Goal: Find specific page/section: Find specific page/section

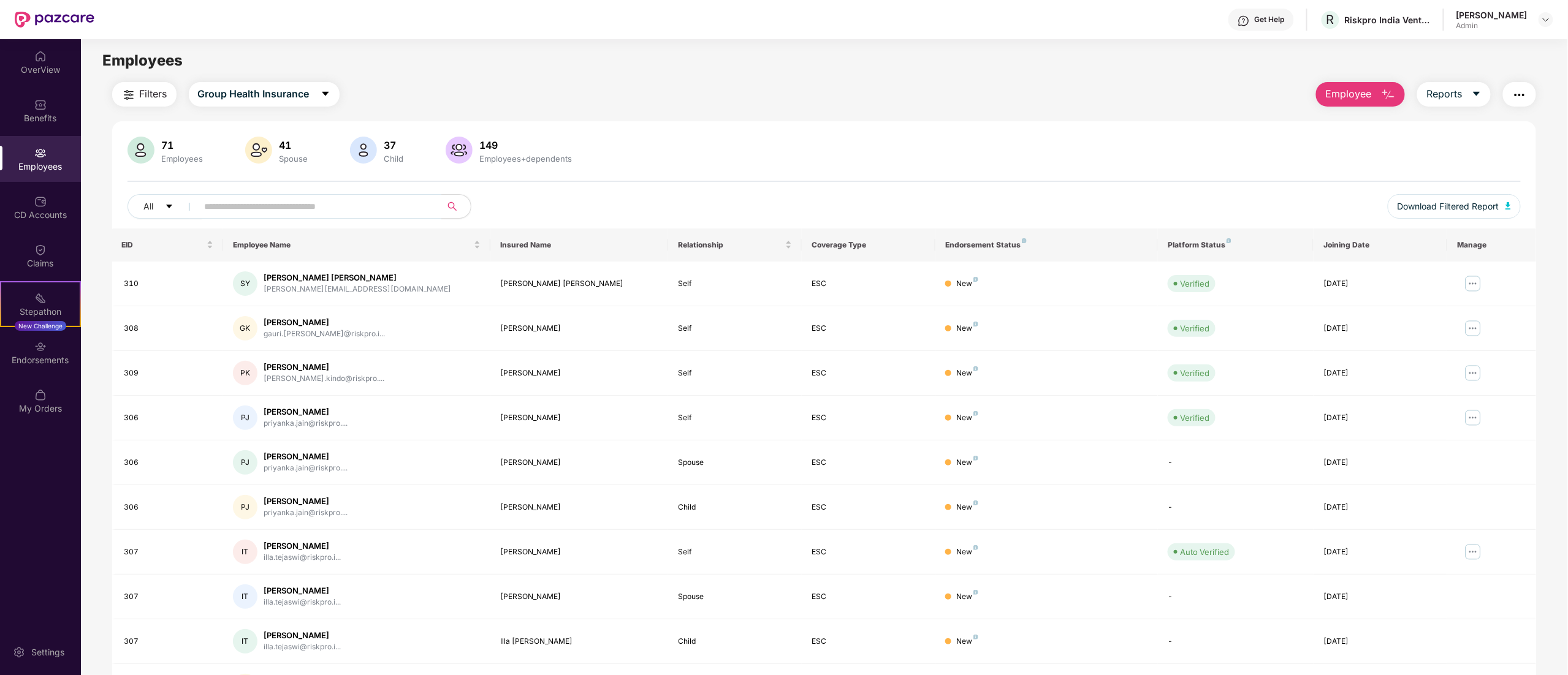
click at [234, 207] on input "text" at bounding box center [314, 206] width 220 height 18
click at [282, 326] on div "[PERSON_NAME]" at bounding box center [324, 322] width 121 height 12
drag, startPoint x: 222, startPoint y: 315, endPoint x: 1503, endPoint y: 324, distance: 1281.0
click at [1503, 324] on tr "308 GK Gauri Santosh Kamble gauri.kamble@riskpro.i... Gauri Santosh Kamble Self…" at bounding box center [824, 328] width 1424 height 45
click at [1050, 122] on div "71 Employees 41 Spouse 37 Child [DEMOGRAPHIC_DATA] Employees+dependents All Dow…" at bounding box center [824, 437] width 1424 height 632
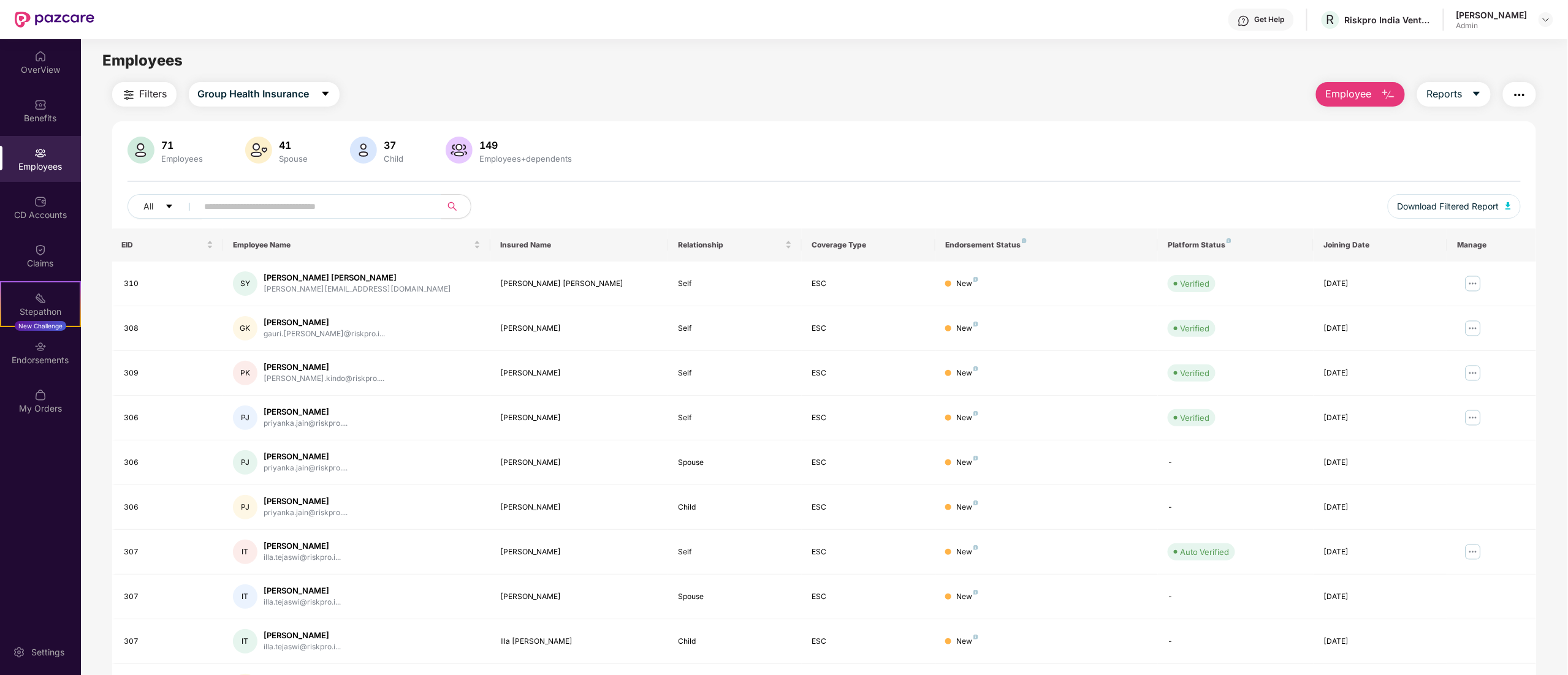
click at [605, 38] on div "Get Help R Riskpro India Ventures Private Limited Sonali Singh Admin" at bounding box center [824, 19] width 1458 height 40
click at [905, 52] on div "Employees" at bounding box center [824, 60] width 1486 height 23
click at [1554, 18] on header "Get Help R Riskpro India Ventures Private Limited Sonali Singh Admin" at bounding box center [784, 19] width 1568 height 40
click at [1550, 18] on img at bounding box center [1545, 19] width 10 height 10
click at [1469, 43] on div "Switch to User view" at bounding box center [1488, 49] width 159 height 24
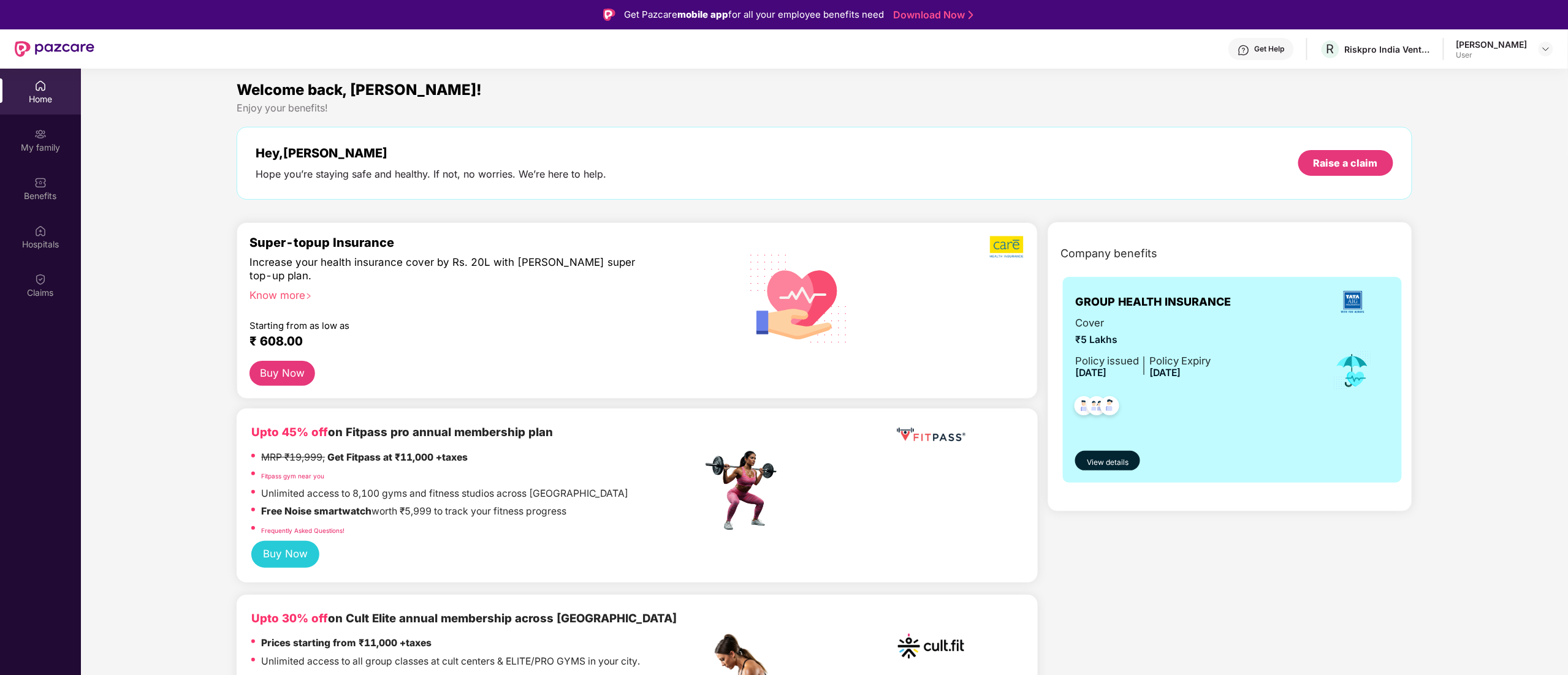
click at [281, 372] on button "Buy Now" at bounding box center [282, 372] width 65 height 25
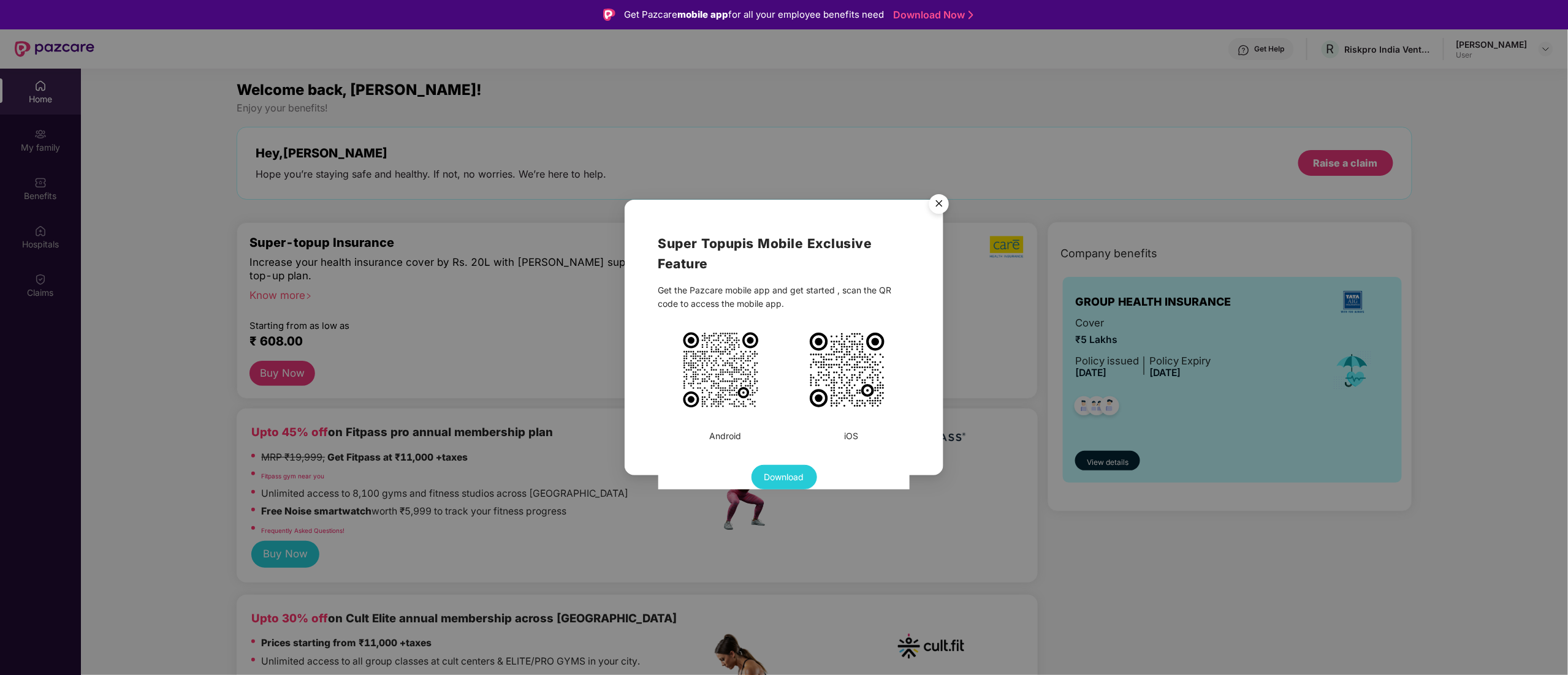
click at [937, 200] on img "Close" at bounding box center [939, 205] width 34 height 34
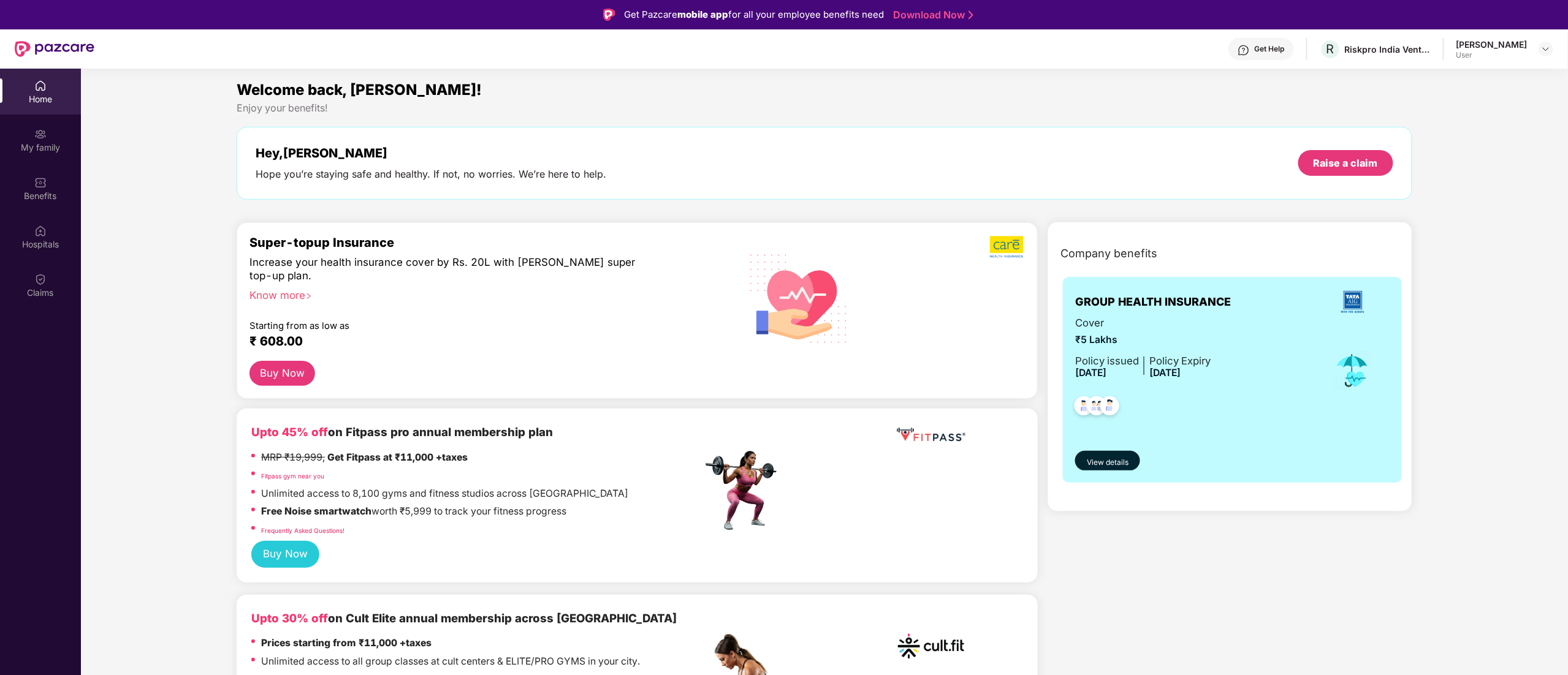
click at [275, 292] on div "Know more" at bounding box center [472, 292] width 445 height 8
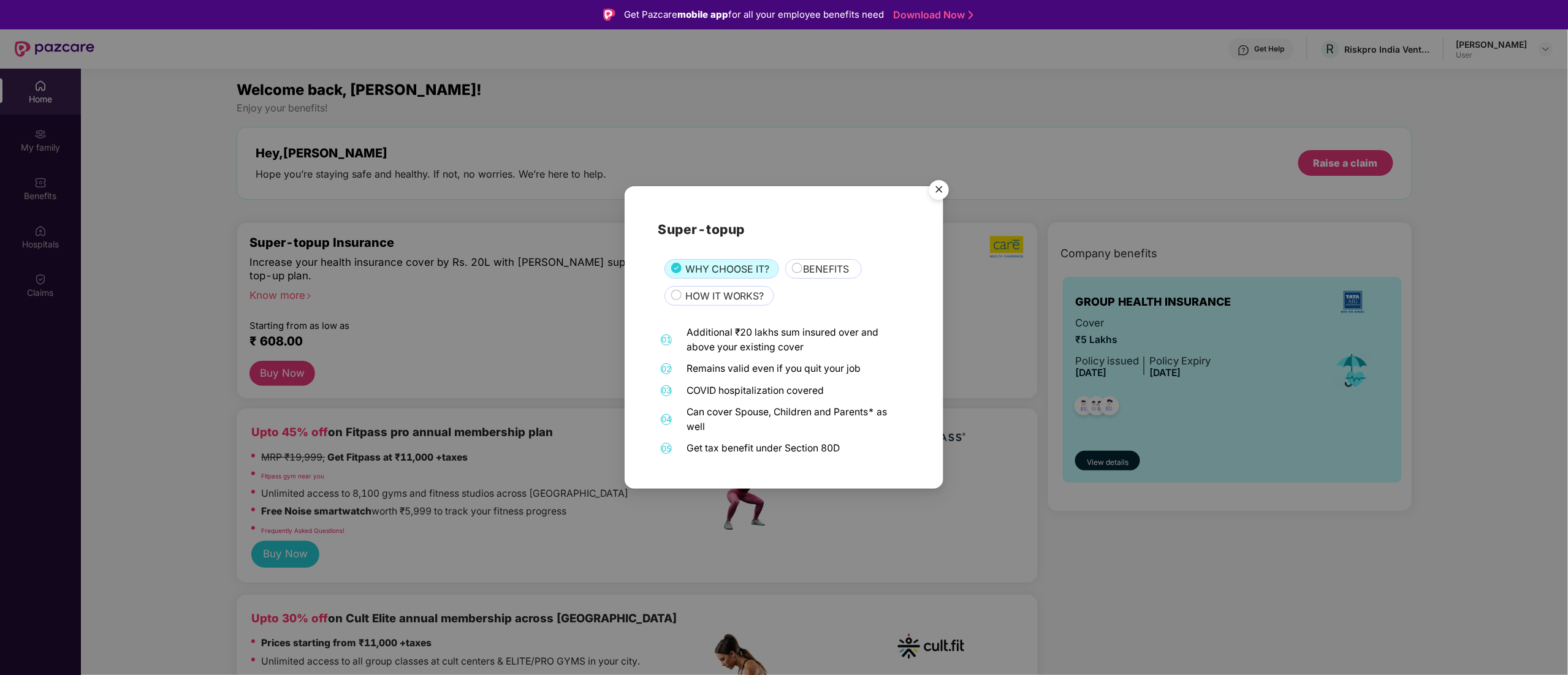
click at [941, 188] on img "Close" at bounding box center [939, 191] width 34 height 34
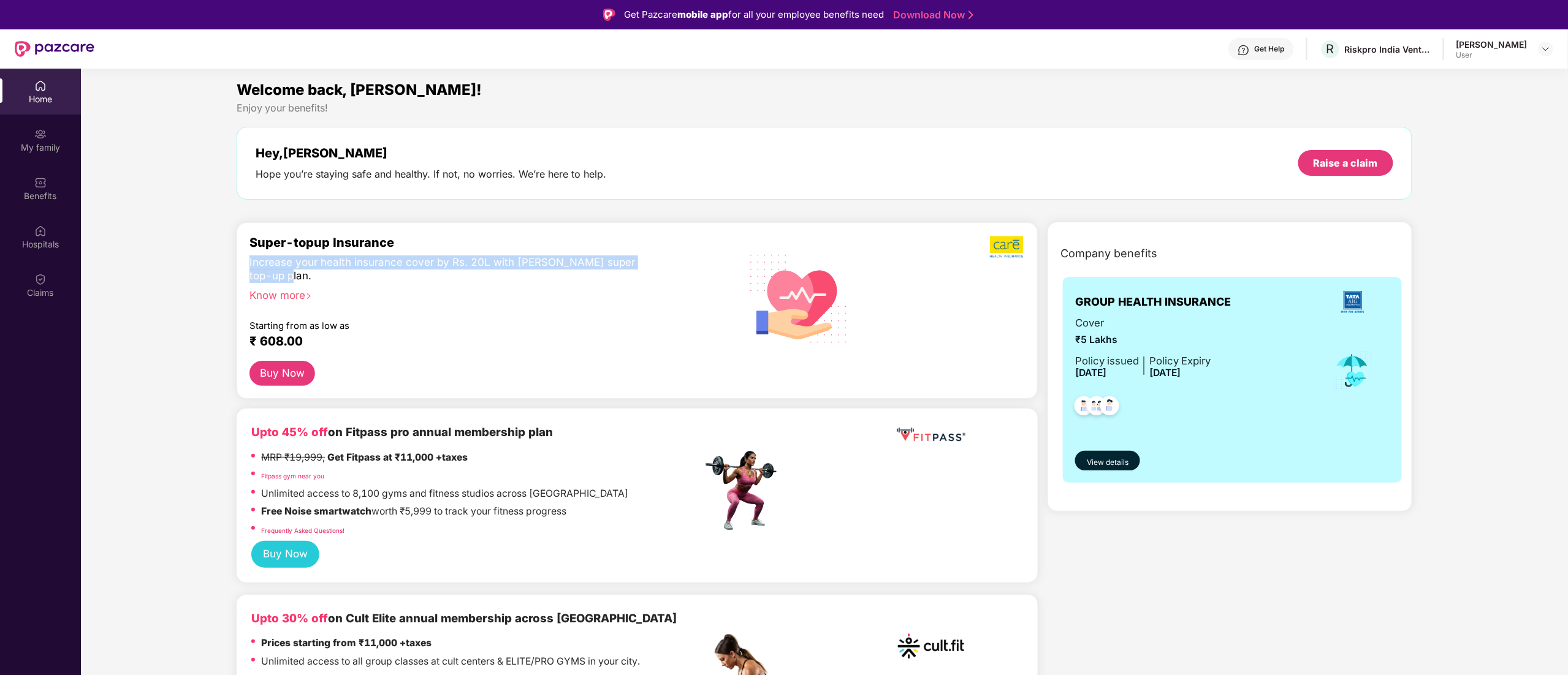
drag, startPoint x: 250, startPoint y: 267, endPoint x: 620, endPoint y: 274, distance: 370.1
click at [620, 274] on div "Increase your health insurance cover by Rs. 20L with [PERSON_NAME]’s super top-…" at bounding box center [449, 269] width 399 height 28
click at [275, 369] on button "Buy Now" at bounding box center [282, 372] width 65 height 25
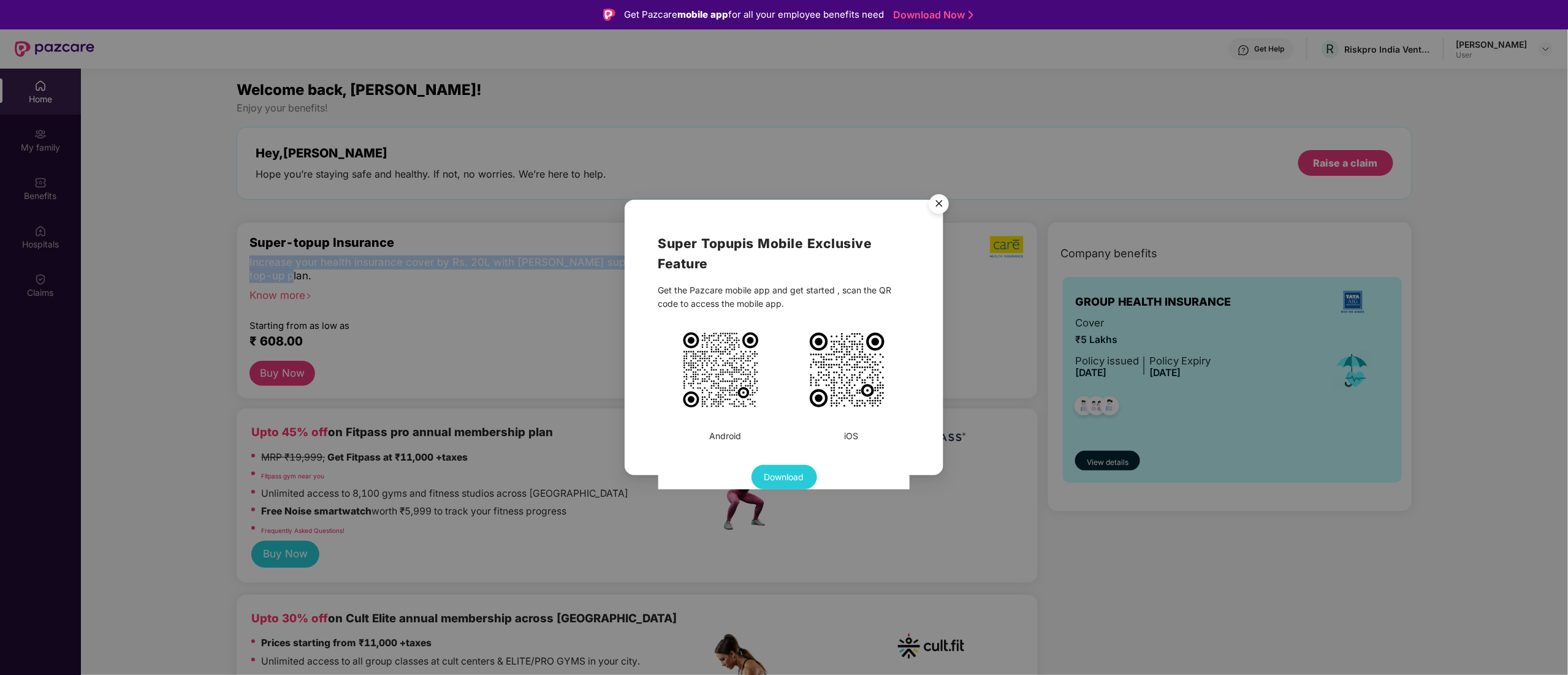
click at [794, 475] on span "Download" at bounding box center [784, 477] width 40 height 14
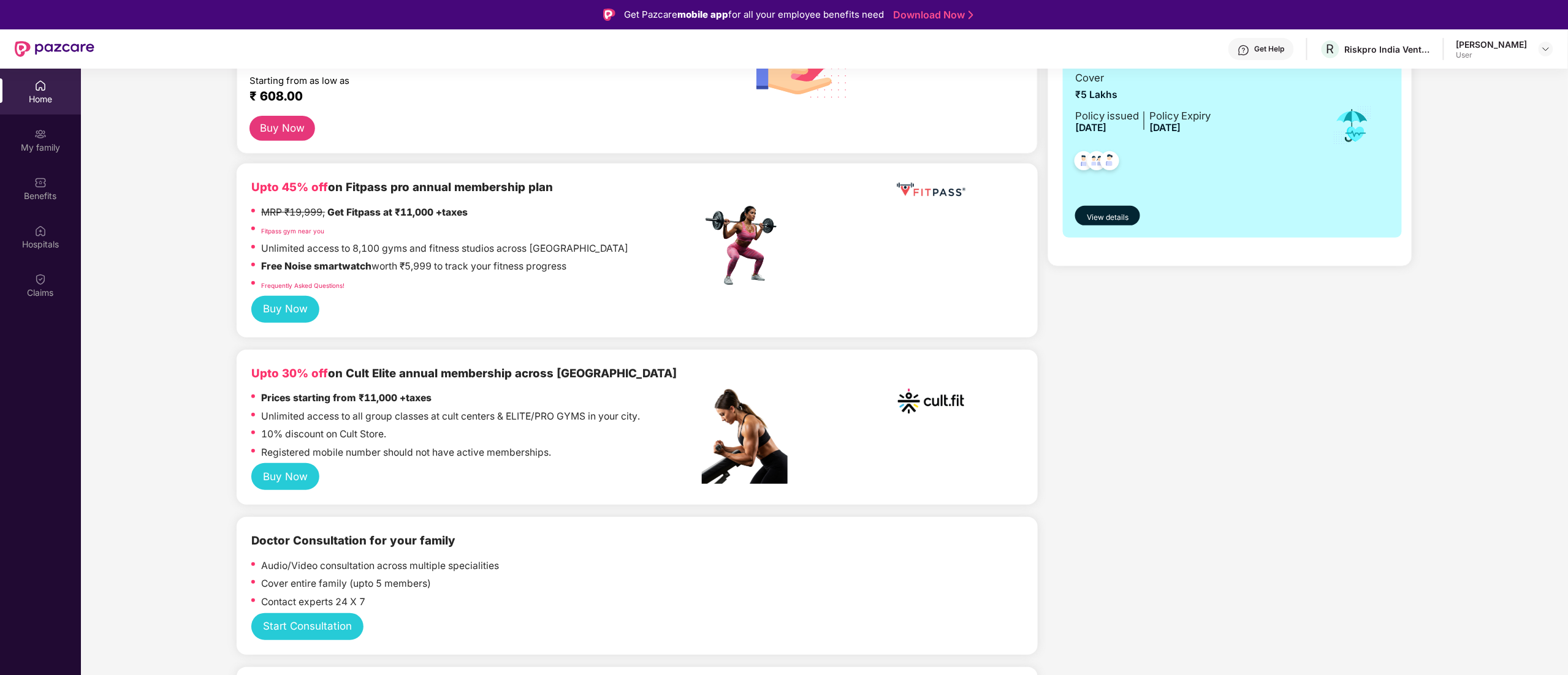
scroll to position [122, 0]
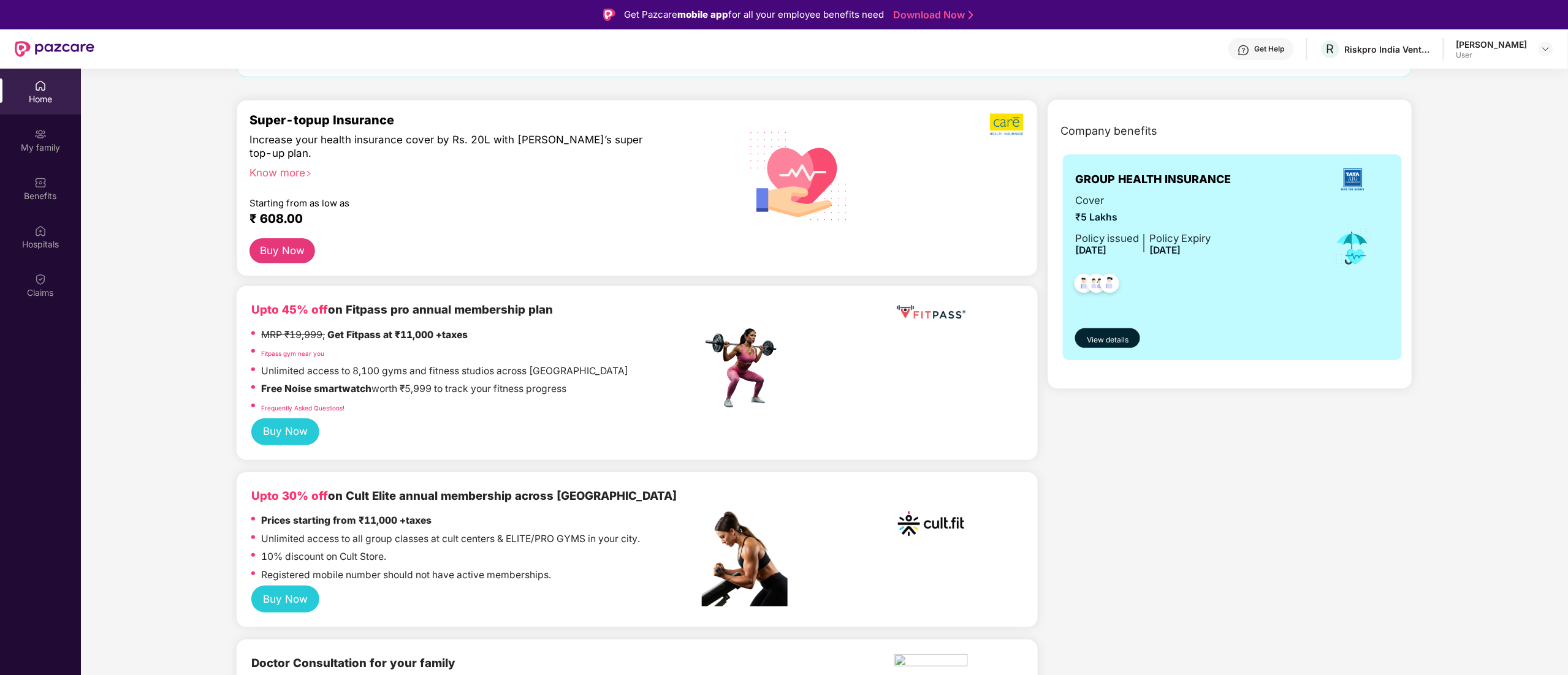
click at [23, 87] on div "Home" at bounding box center [40, 92] width 81 height 46
click at [23, 86] on div "Home" at bounding box center [40, 92] width 81 height 46
click at [28, 144] on div "My family" at bounding box center [40, 147] width 81 height 12
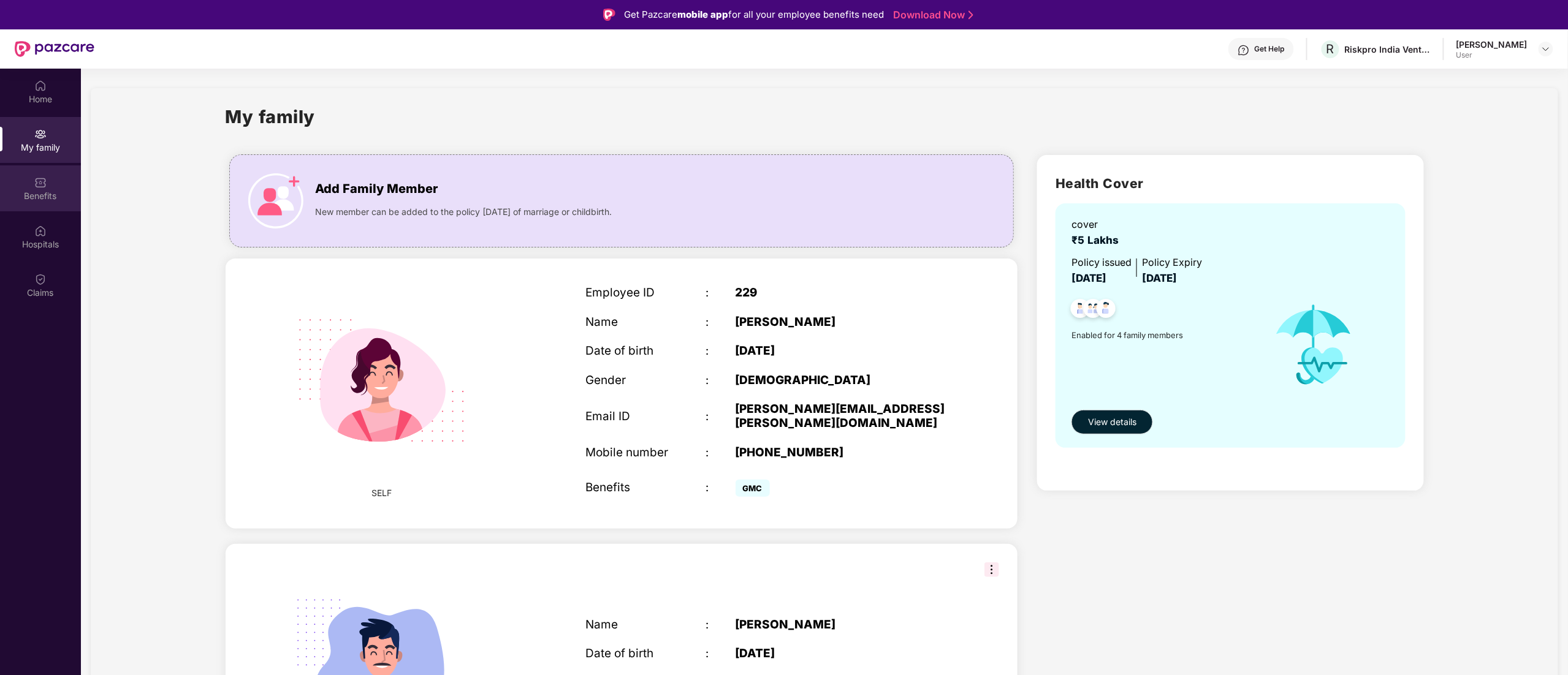
click at [30, 185] on div "Benefits" at bounding box center [40, 189] width 81 height 46
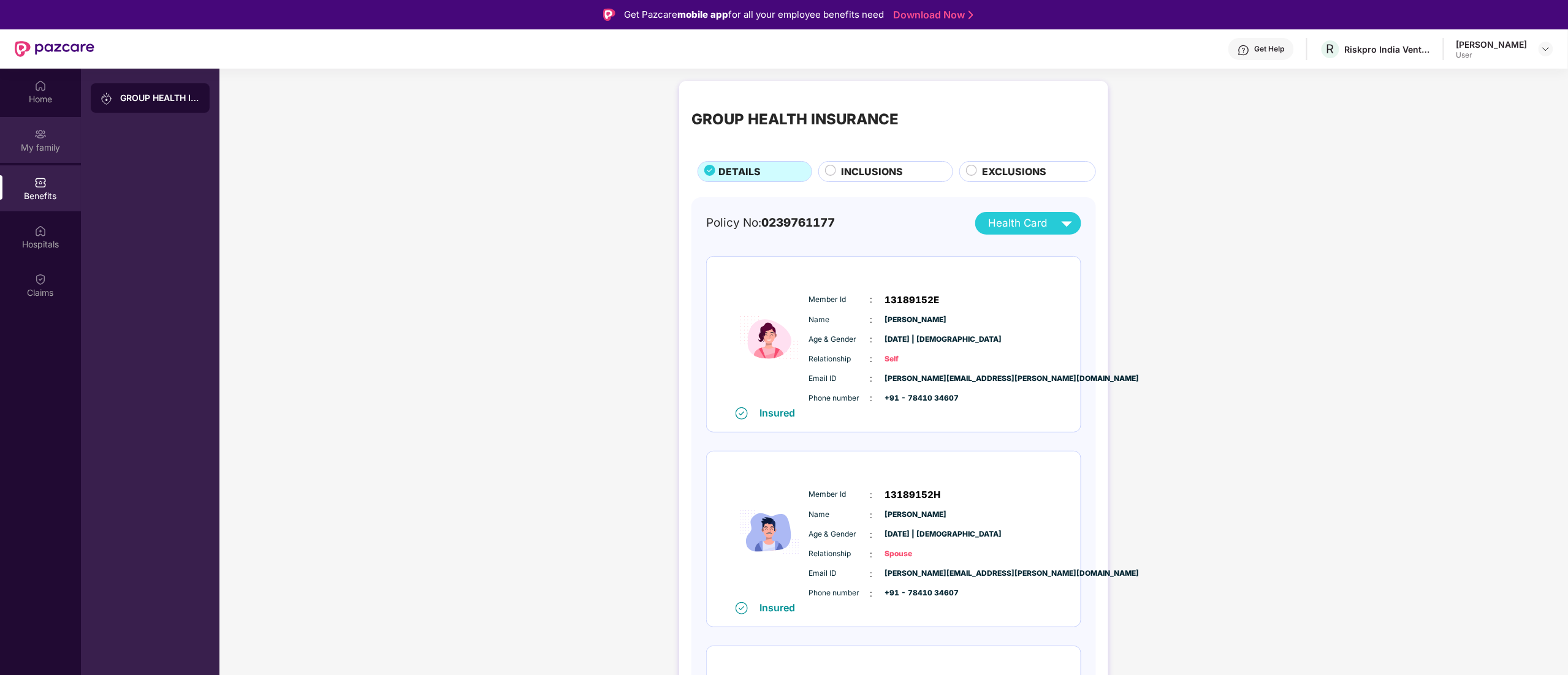
click at [30, 137] on div "My family" at bounding box center [40, 140] width 81 height 46
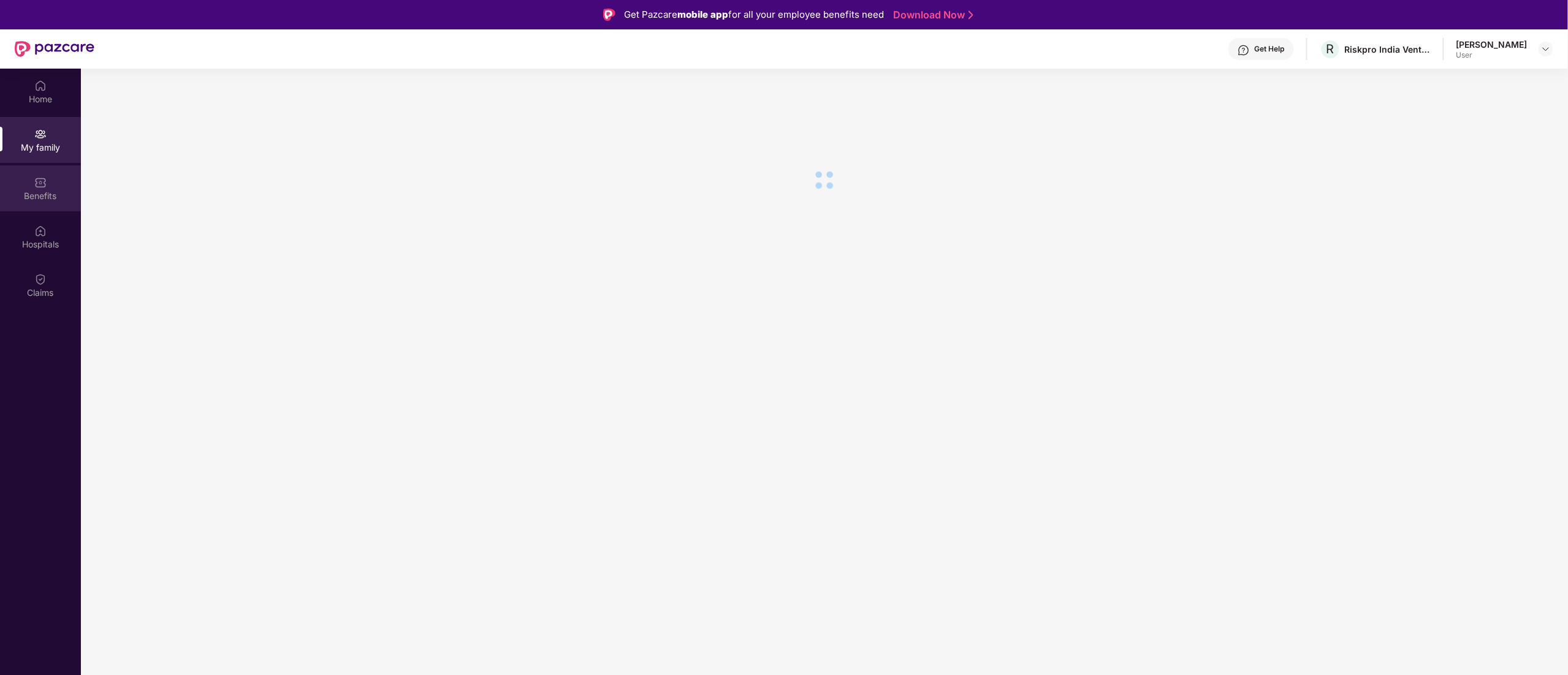
click at [32, 180] on div "Benefits" at bounding box center [40, 189] width 81 height 46
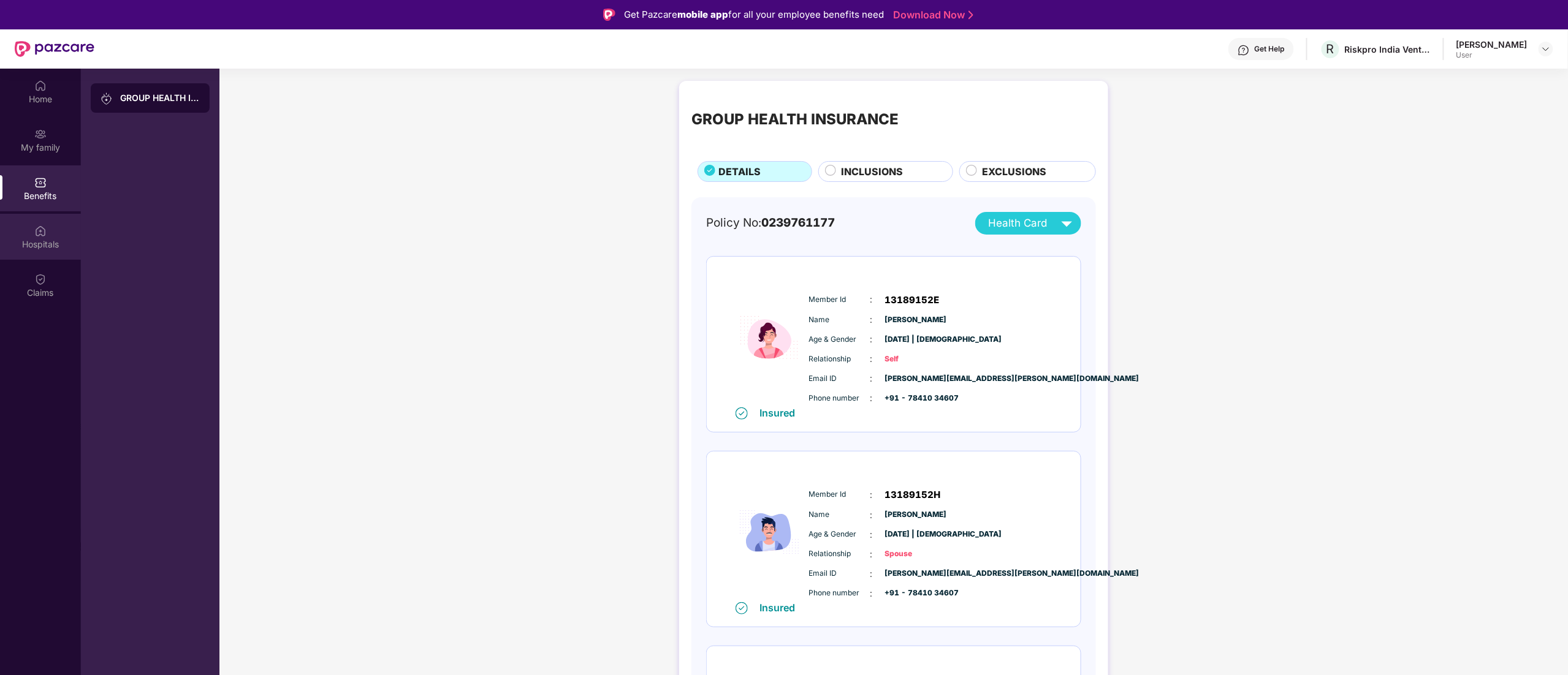
click at [33, 234] on div "Hospitals" at bounding box center [40, 236] width 81 height 46
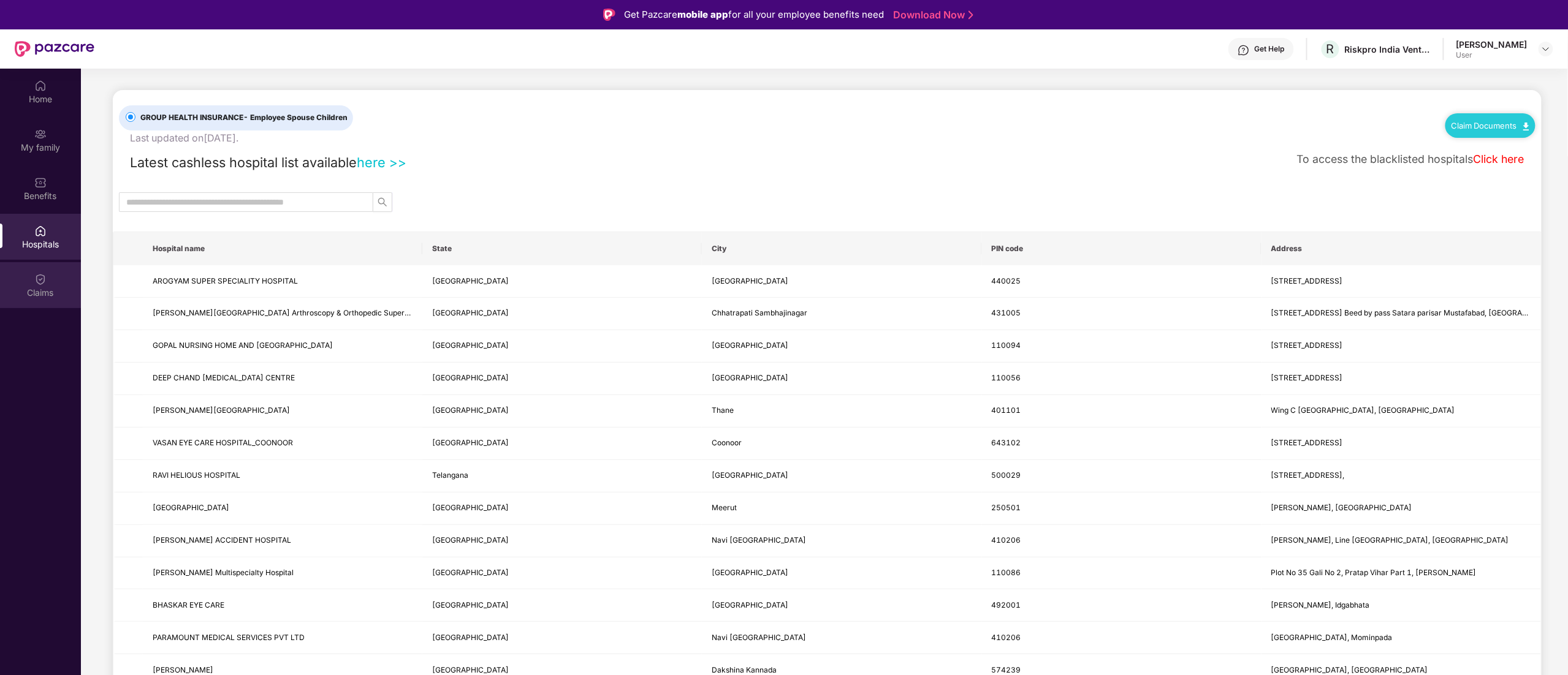
click at [33, 280] on div "Claims" at bounding box center [40, 285] width 81 height 46
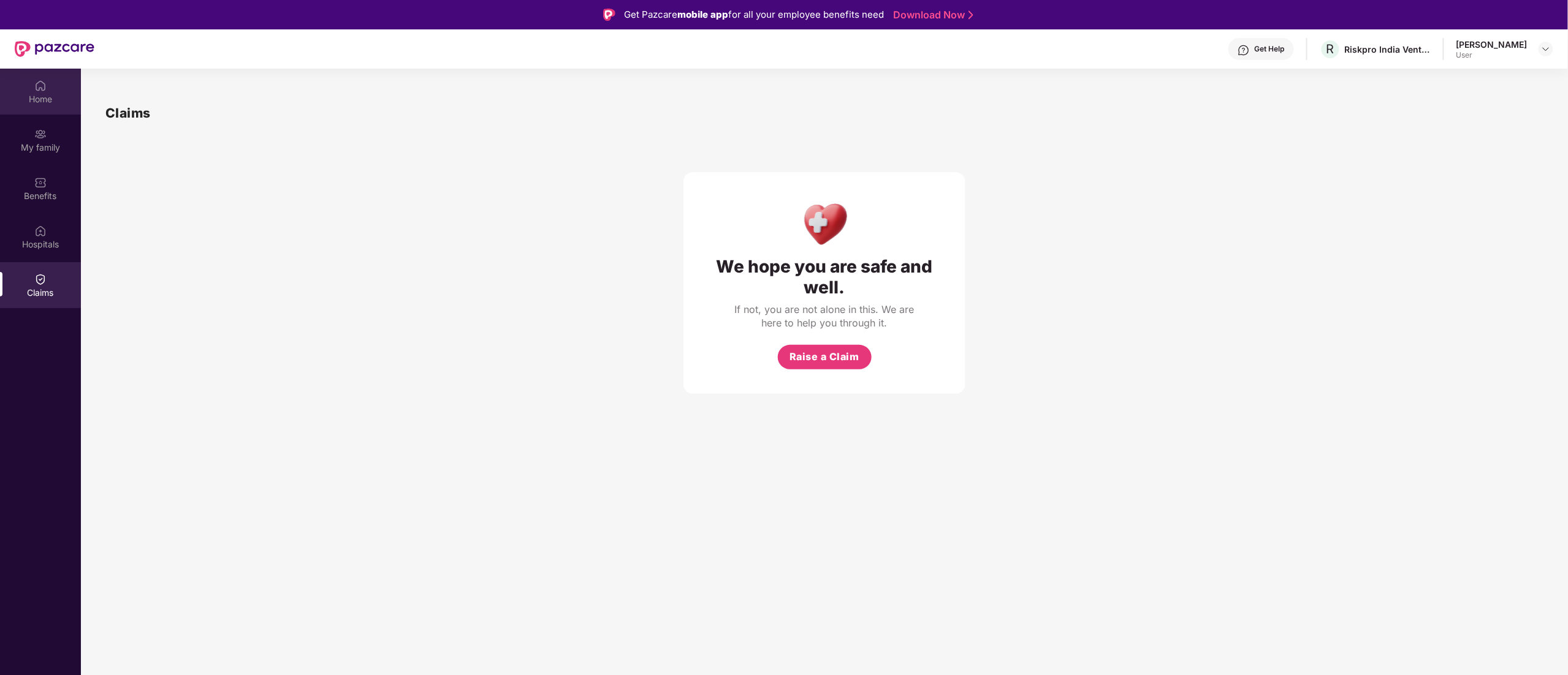
click at [32, 80] on div "Home" at bounding box center [40, 92] width 81 height 46
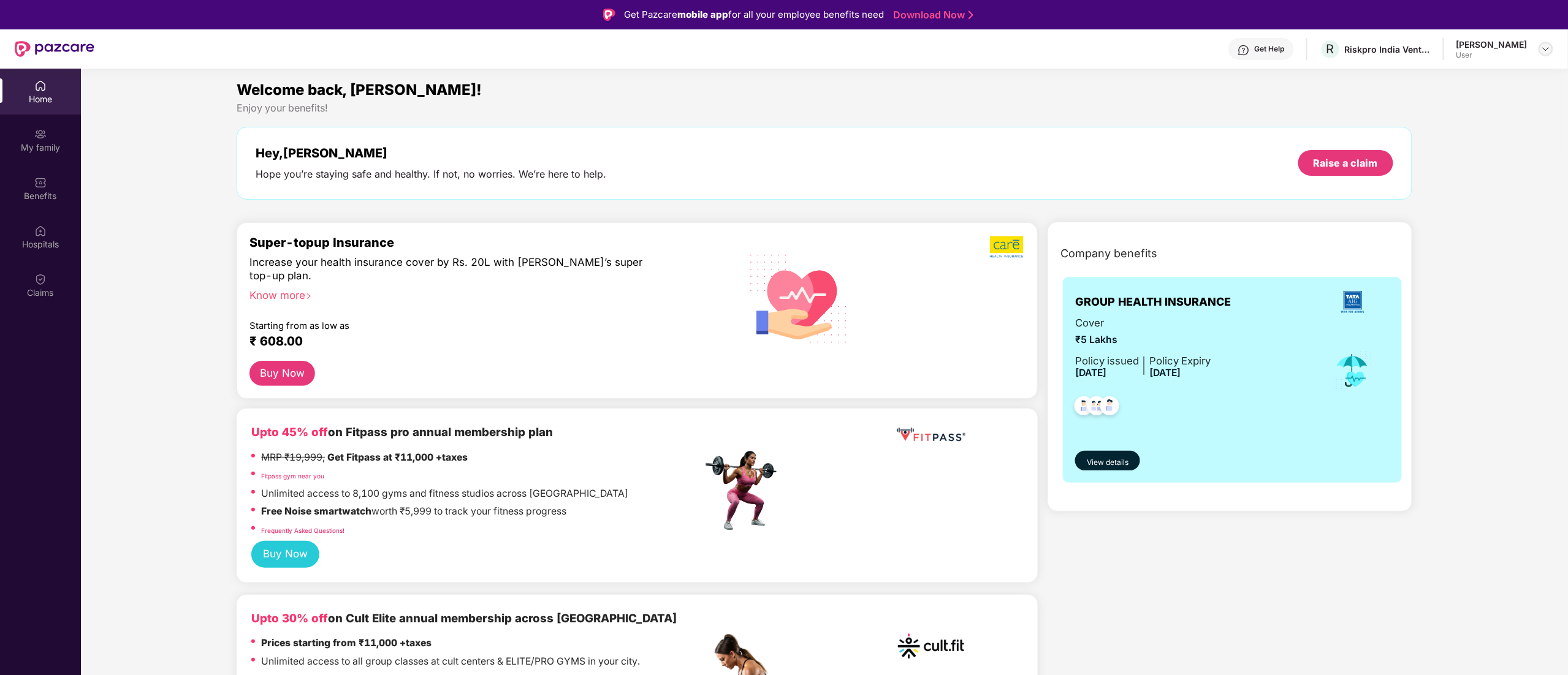
click at [1550, 52] on div at bounding box center [1546, 49] width 15 height 15
click at [1491, 82] on div "Switch to admin view" at bounding box center [1488, 78] width 159 height 24
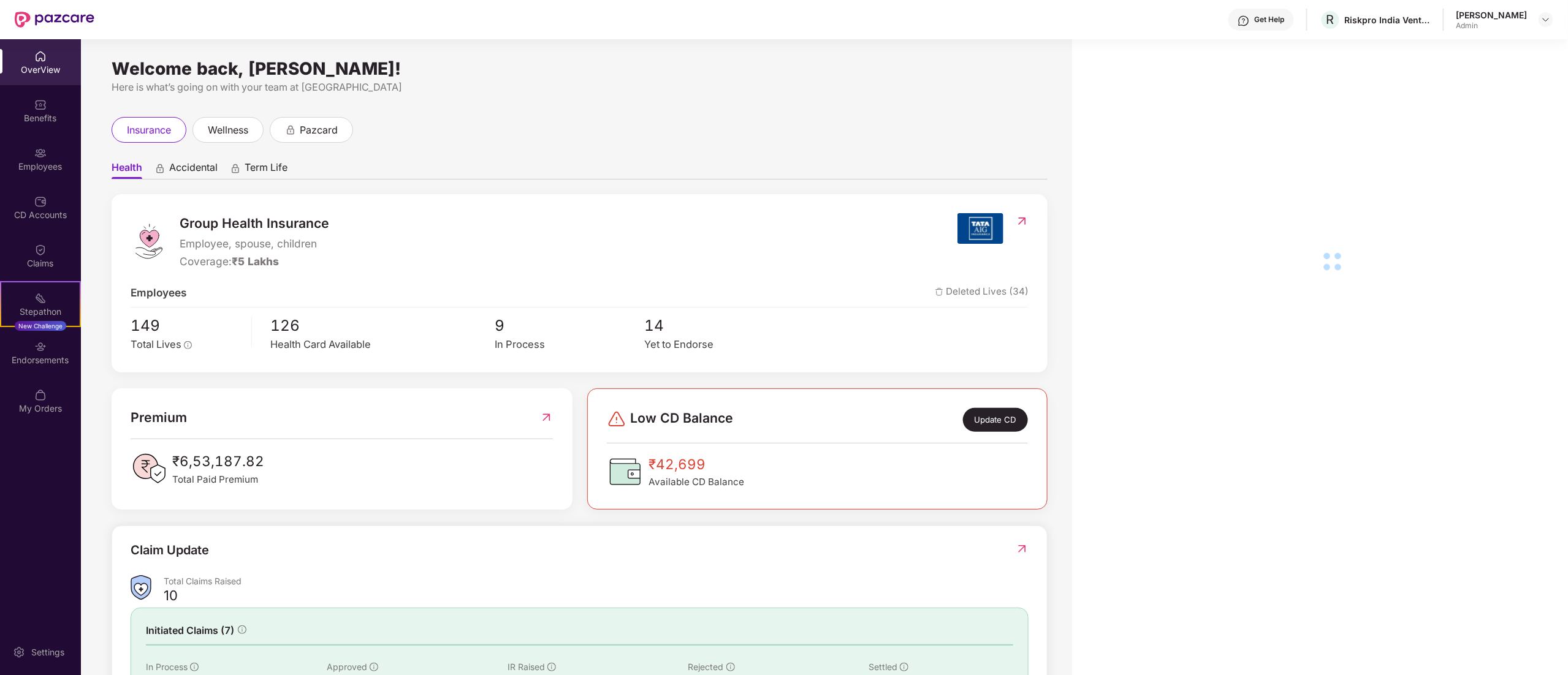
click at [23, 158] on div "Employees" at bounding box center [40, 159] width 81 height 46
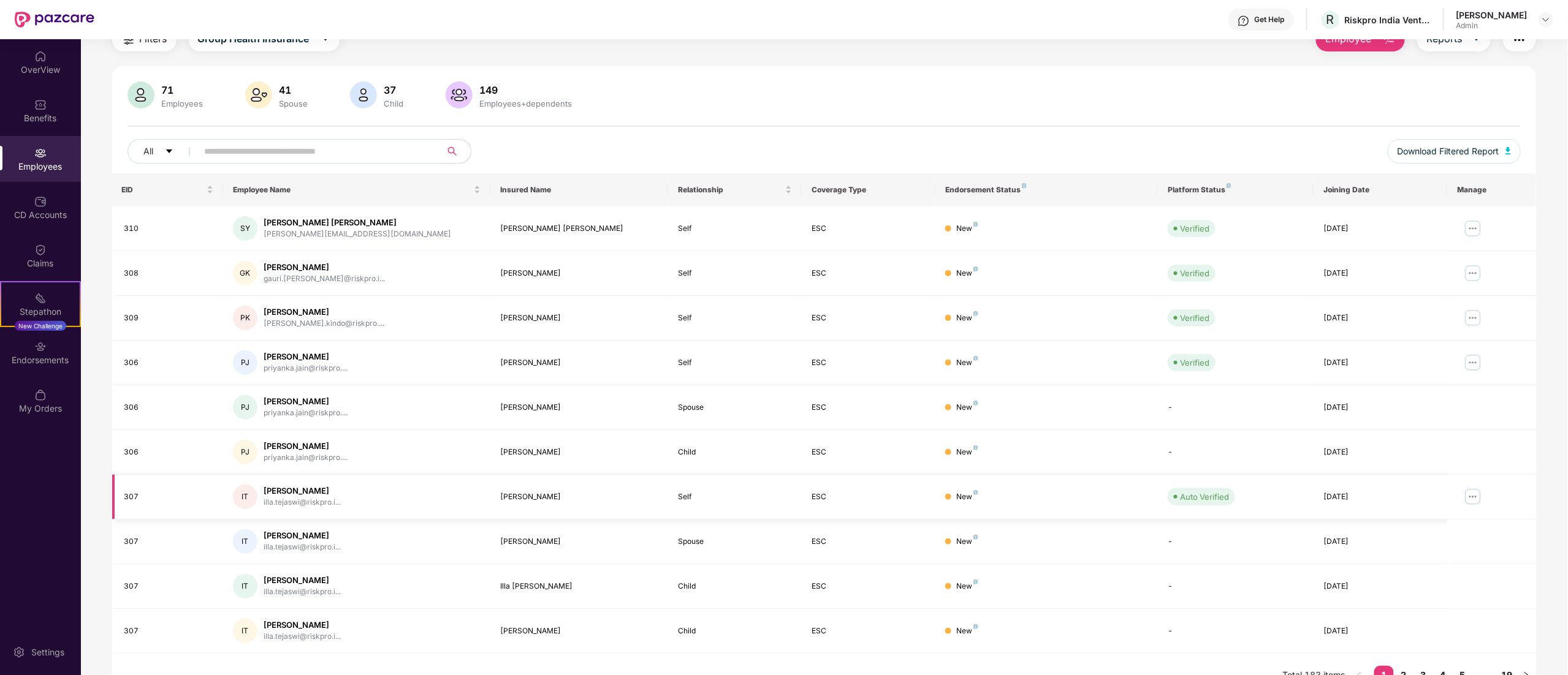
scroll to position [80, 0]
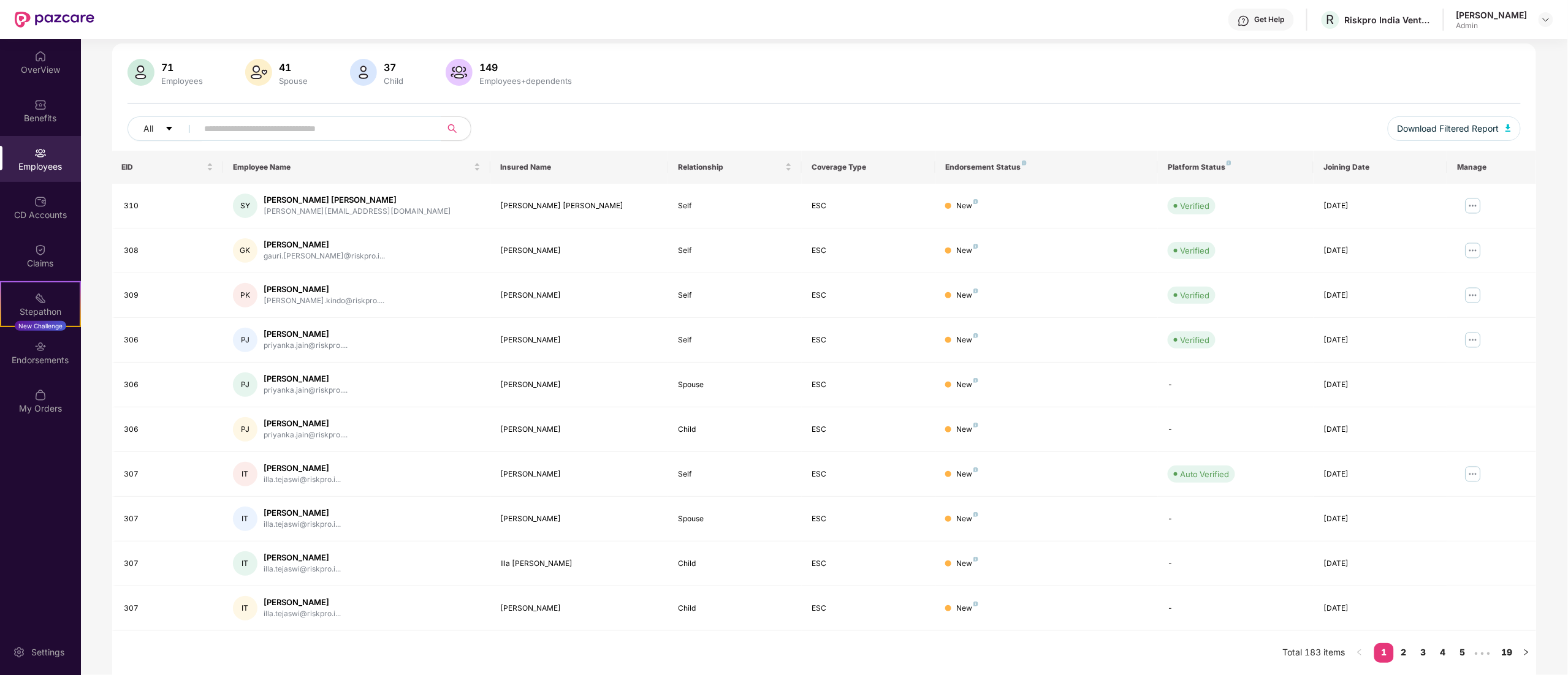
click at [38, 136] on div "Employees" at bounding box center [40, 159] width 81 height 46
click at [32, 111] on div "Benefits" at bounding box center [40, 117] width 81 height 12
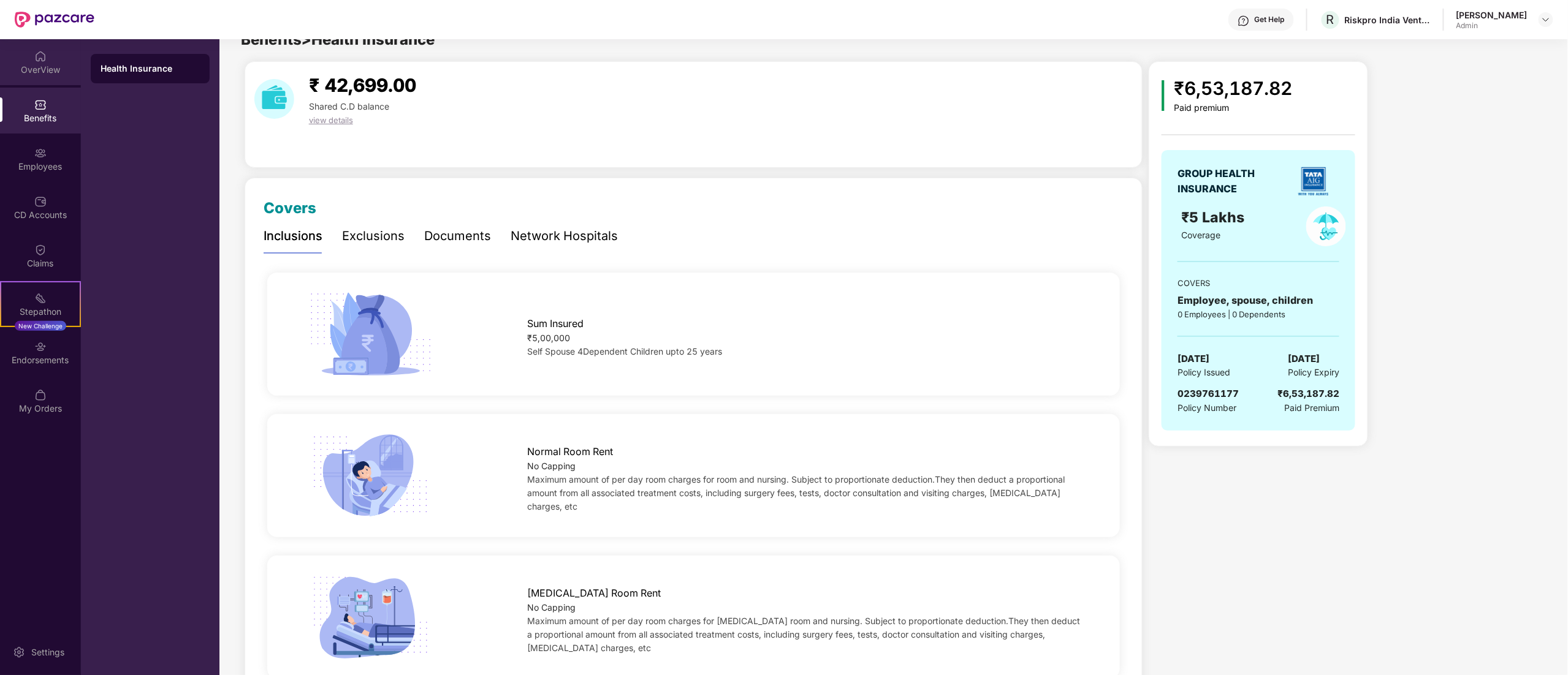
click at [29, 61] on div "OverView" at bounding box center [40, 63] width 81 height 46
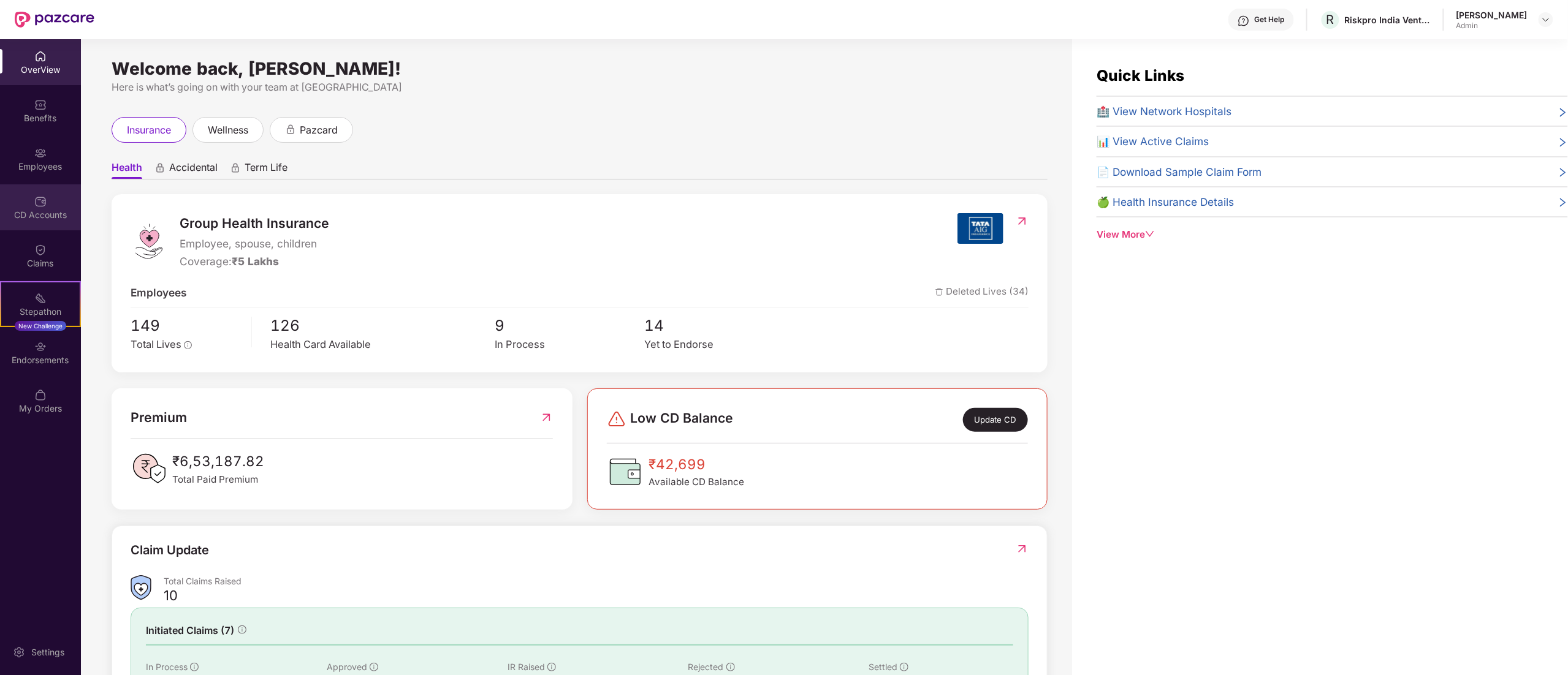
click at [29, 192] on div "CD Accounts" at bounding box center [40, 207] width 81 height 46
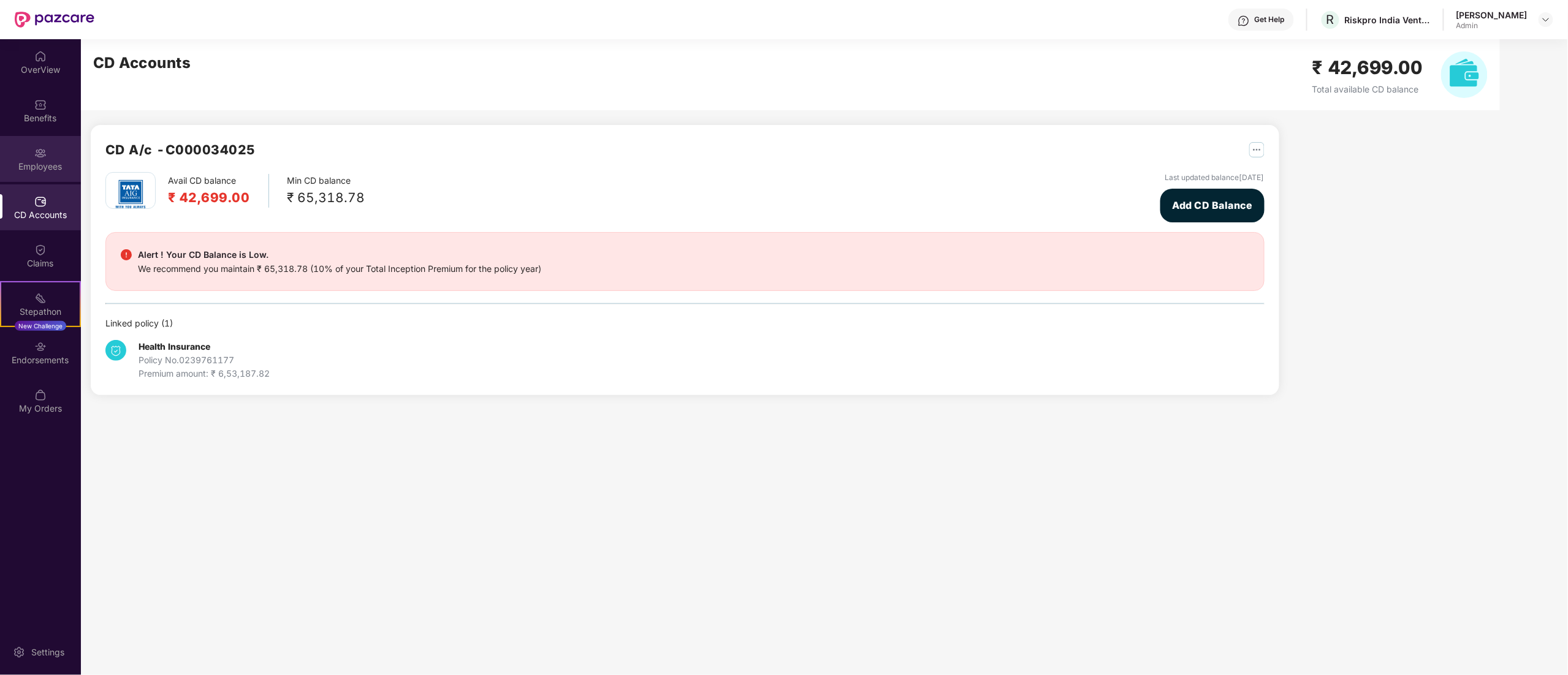
click at [27, 154] on div "Employees" at bounding box center [40, 159] width 81 height 46
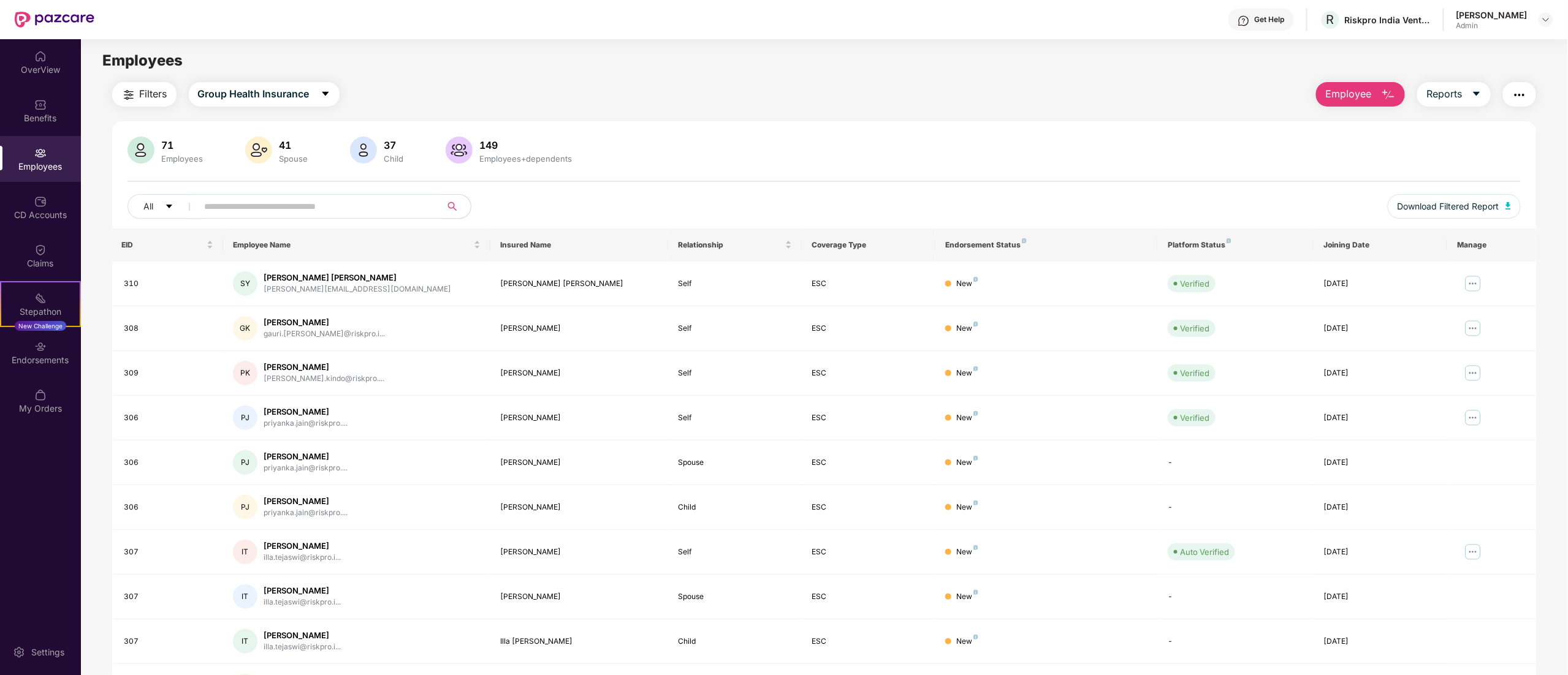
click at [1030, 126] on div "71 Employees 41 Spouse 37 Child [DEMOGRAPHIC_DATA] Employees+dependents All Dow…" at bounding box center [824, 437] width 1424 height 632
